Goal: Task Accomplishment & Management: Use online tool/utility

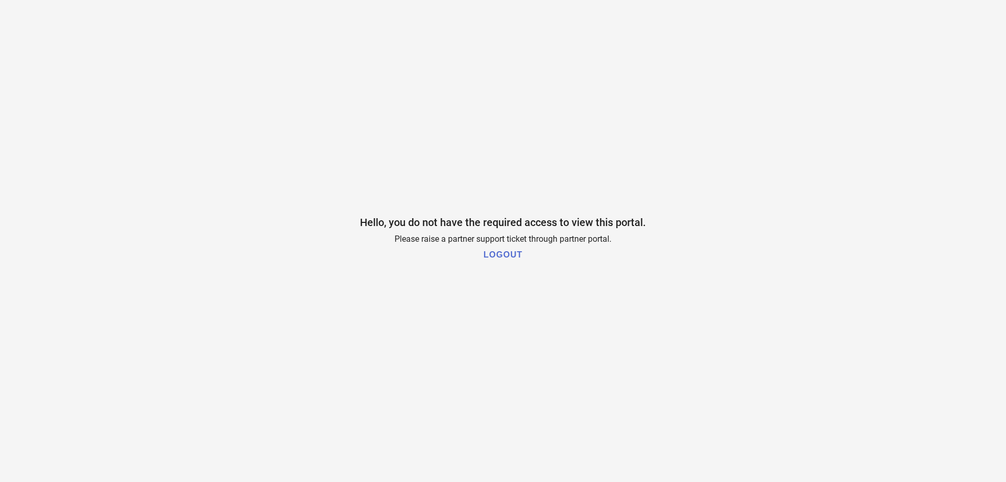
click at [510, 255] on h1 "LOGOUT" at bounding box center [503, 254] width 39 height 9
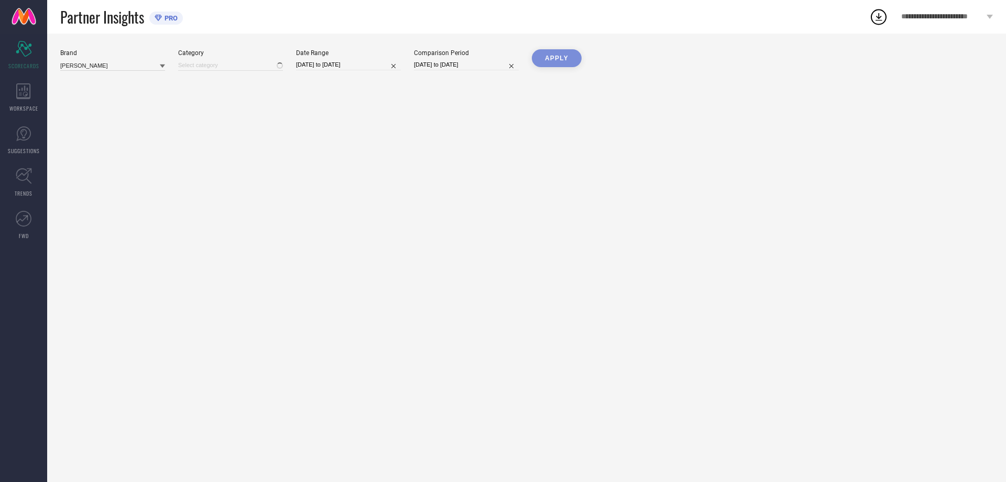
type input "All"
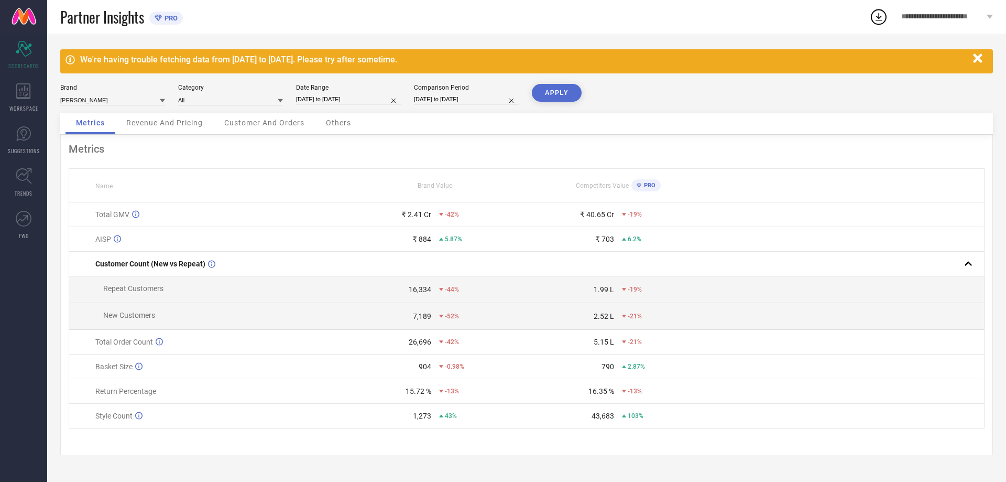
click at [973, 55] on icon "button" at bounding box center [977, 57] width 9 height 9
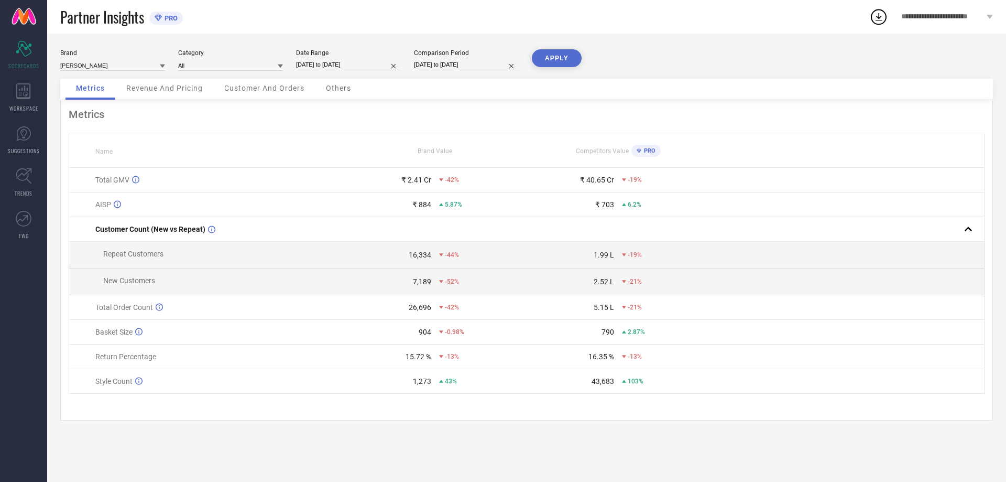
click at [161, 67] on icon at bounding box center [162, 65] width 5 height 5
click at [161, 67] on icon at bounding box center [162, 66] width 5 height 4
click at [560, 59] on button "APPLY" at bounding box center [557, 58] width 50 height 18
